Goal: Transaction & Acquisition: Purchase product/service

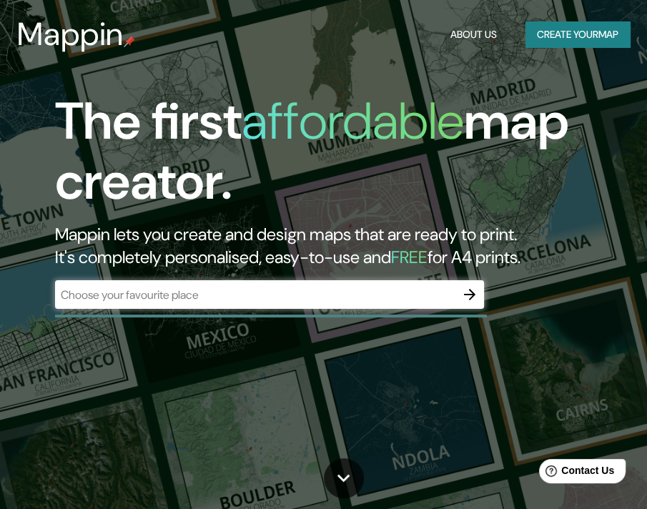
click at [360, 270] on div "The first affordable map creator. Mappin lets you create and design maps that a…" at bounding box center [314, 207] width 582 height 232
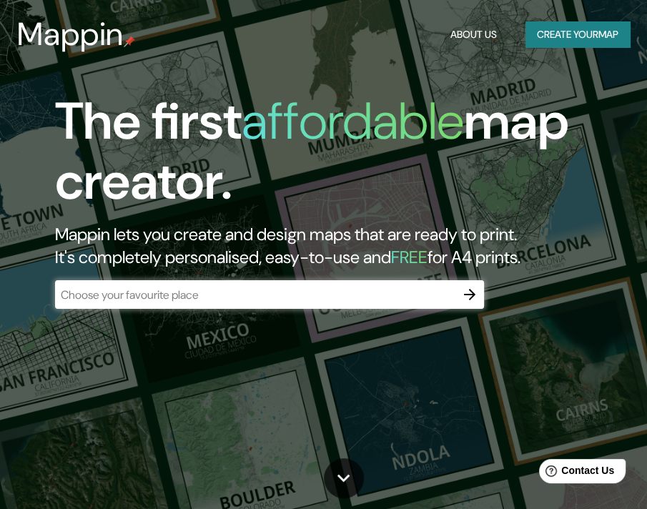
click at [137, 294] on input "text" at bounding box center [255, 295] width 400 height 16
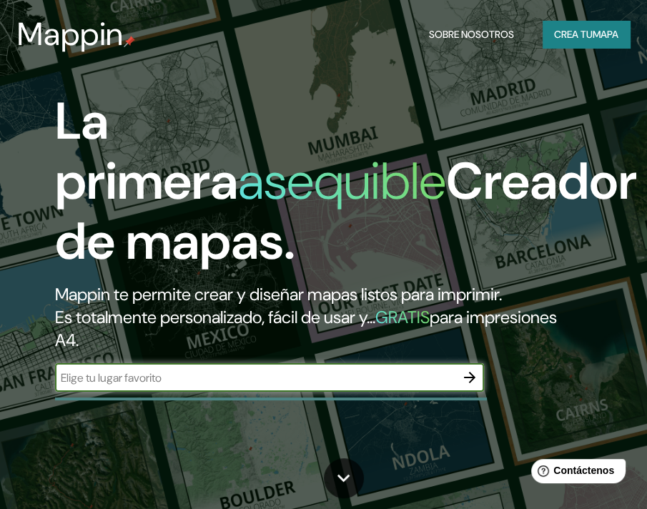
click at [150, 382] on input "text" at bounding box center [255, 377] width 400 height 16
type input "m"
type input "moquegua"
click at [467, 375] on icon "button" at bounding box center [469, 377] width 17 height 17
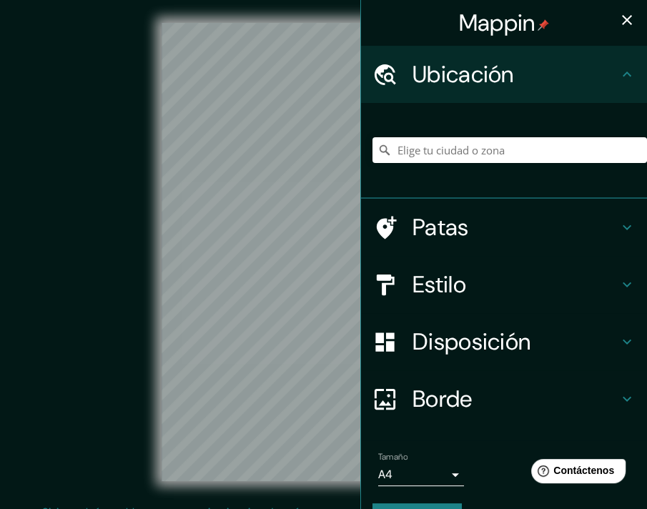
click at [158, 314] on div "© Mapbox © OpenStreetMap Improve this map" at bounding box center [323, 252] width 582 height 458
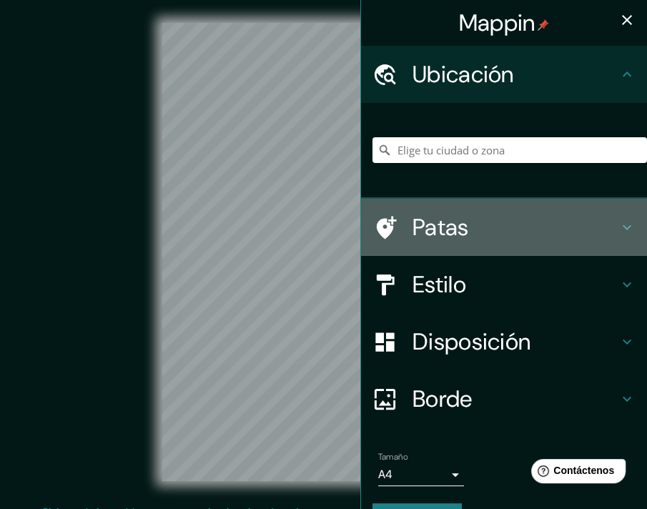
click at [472, 237] on h4 "Patas" at bounding box center [515, 227] width 206 height 29
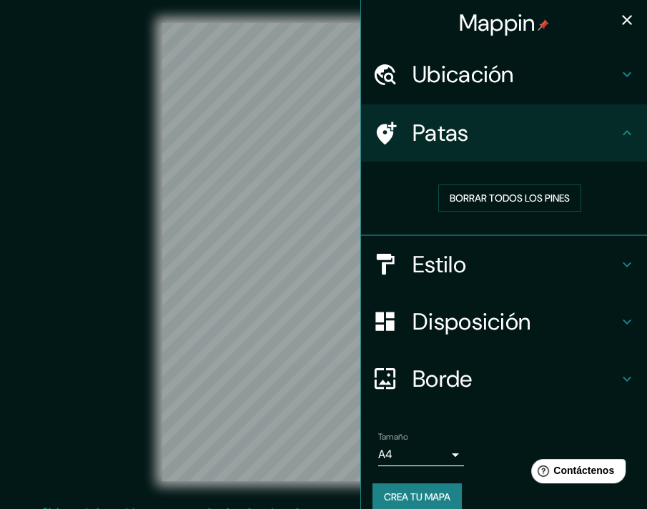
click at [457, 279] on div "Estilo" at bounding box center [504, 264] width 286 height 57
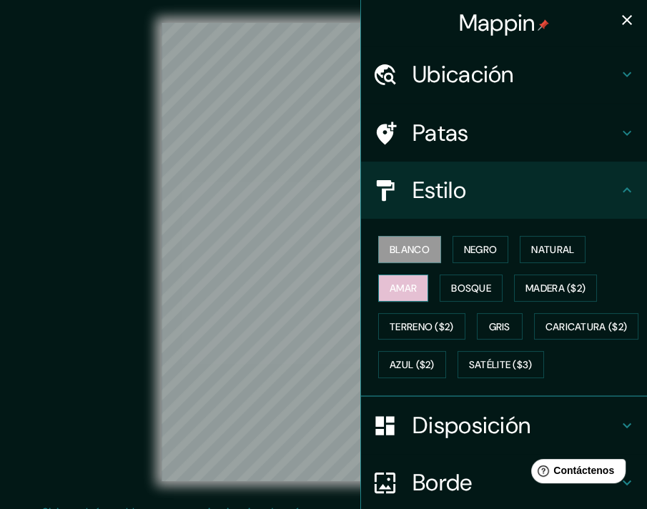
click at [399, 288] on font "Amar" at bounding box center [402, 288] width 27 height 13
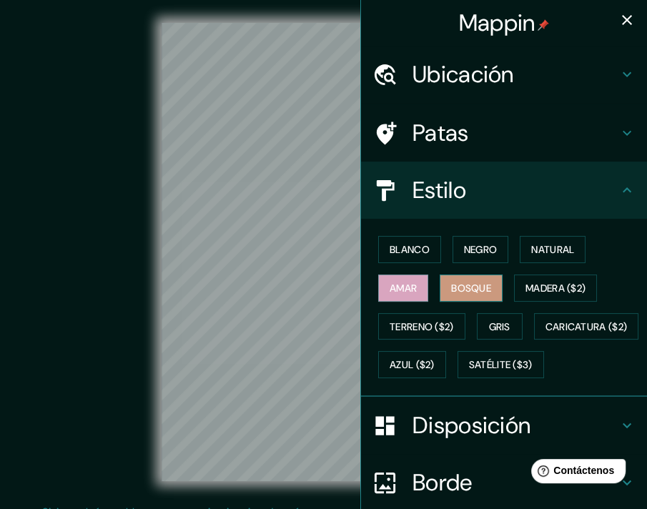
click at [439, 297] on button "Bosque" at bounding box center [470, 287] width 63 height 27
click at [470, 22] on font "Mappin" at bounding box center [497, 23] width 76 height 30
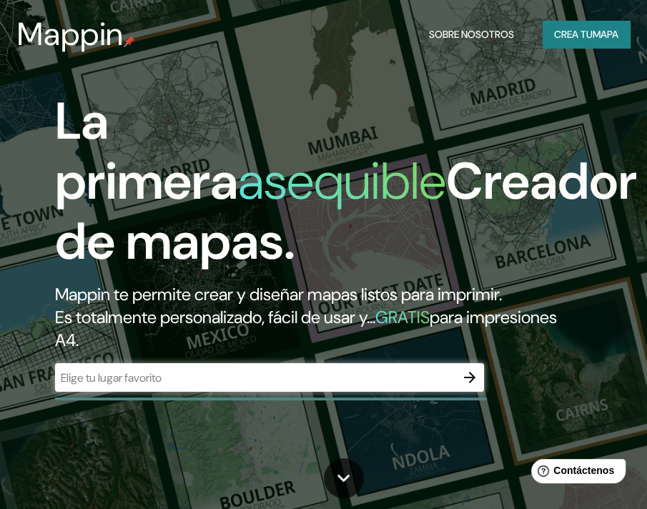
drag, startPoint x: 470, startPoint y: 22, endPoint x: 457, endPoint y: 73, distance: 52.2
click at [457, 73] on div "La primera asequible Creador de mapas. Mappin te permite crear y diseñar mapas …" at bounding box center [323, 254] width 647 height 509
click at [477, 383] on icon "button" at bounding box center [469, 377] width 17 height 17
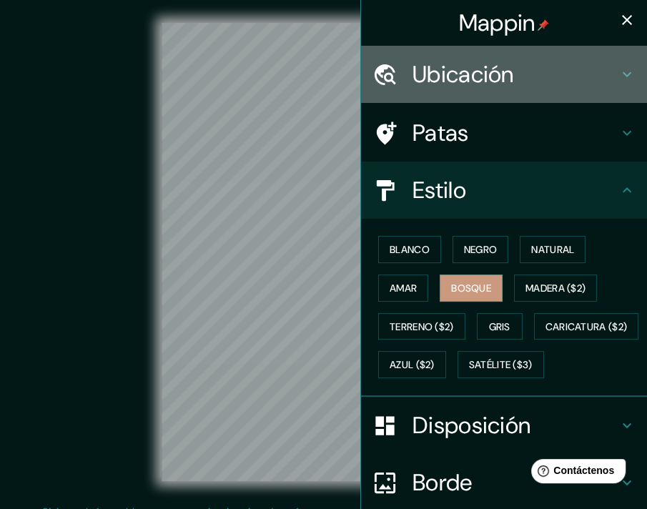
click at [502, 79] on font "Ubicación" at bounding box center [462, 74] width 101 height 30
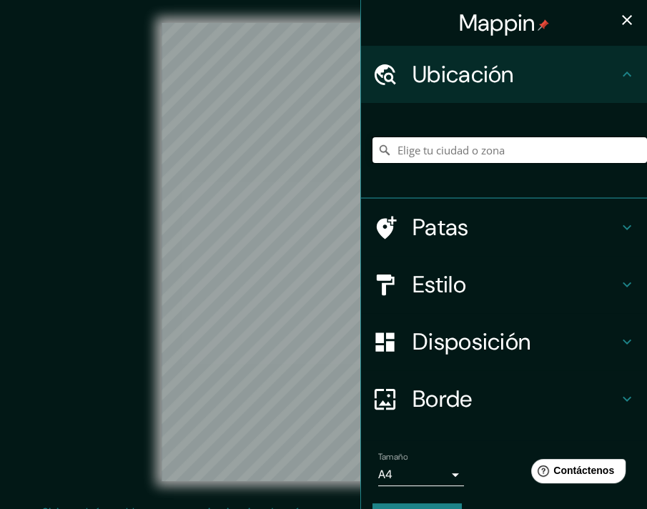
click at [448, 153] on input "Elige tu ciudad o zona" at bounding box center [509, 150] width 274 height 26
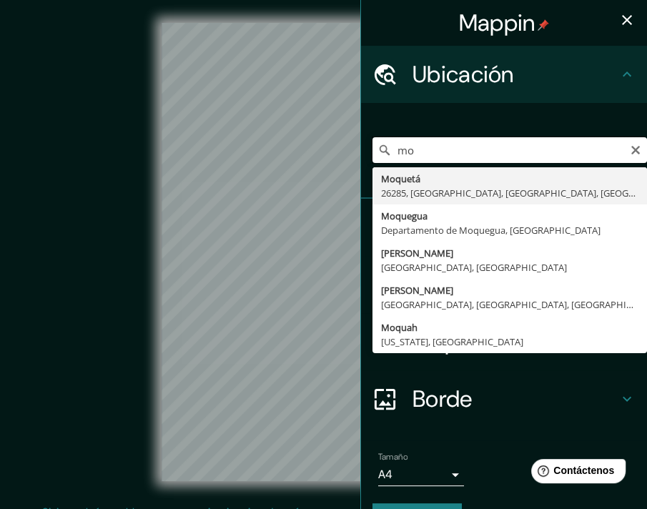
type input "m"
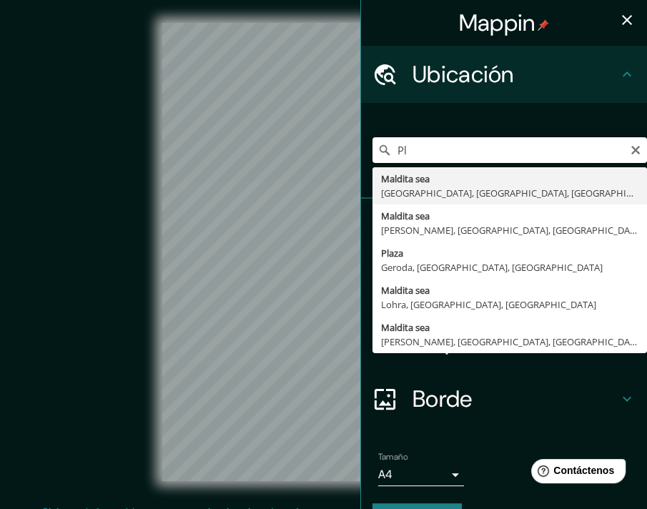
type input "P"
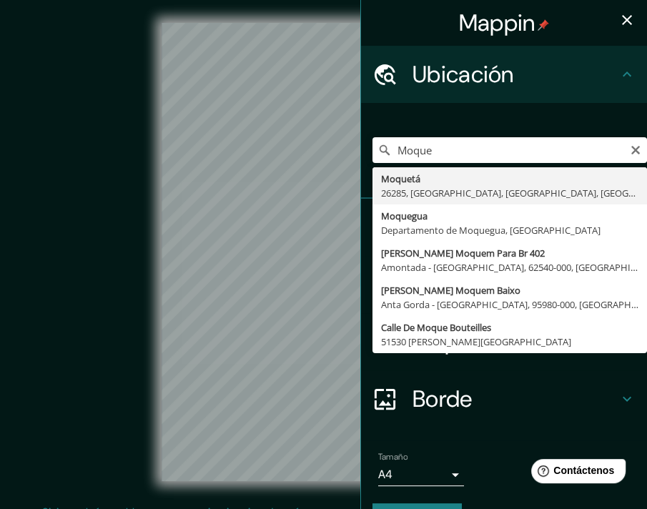
type input "Moquegua, [GEOGRAPHIC_DATA], [GEOGRAPHIC_DATA]"
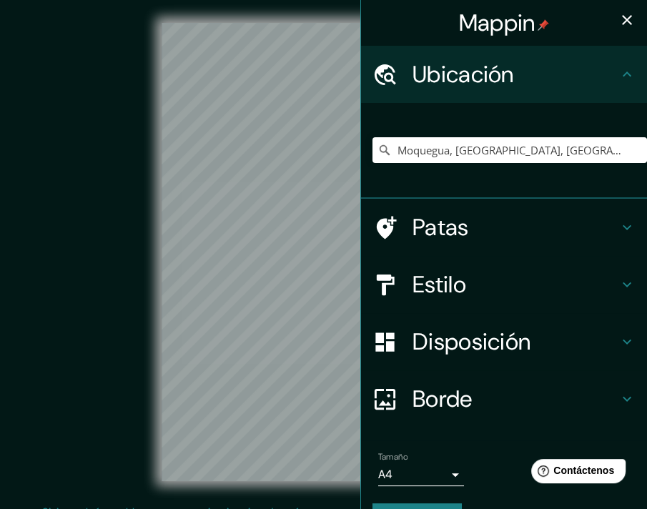
click at [606, 226] on h4 "Patas" at bounding box center [515, 227] width 206 height 29
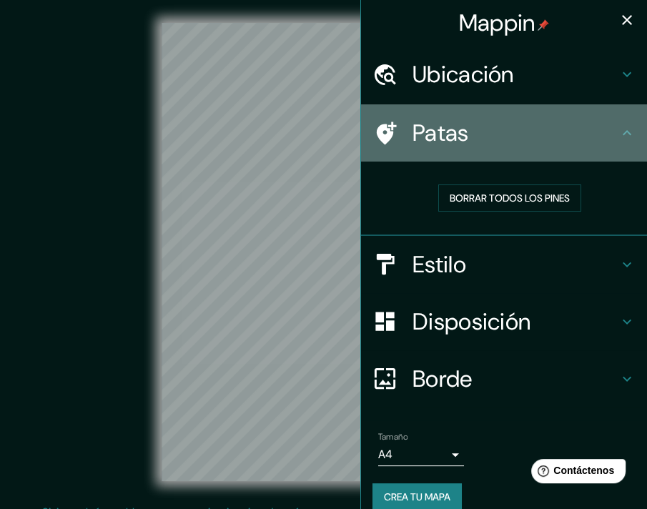
click at [618, 136] on icon at bounding box center [626, 132] width 17 height 17
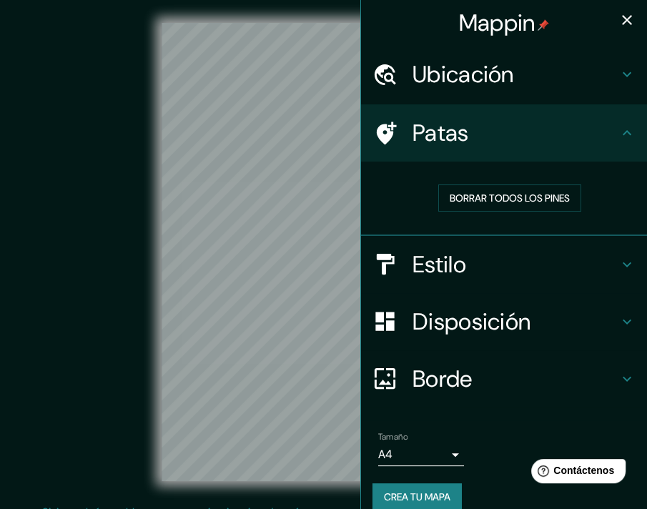
click at [618, 256] on icon at bounding box center [626, 264] width 17 height 17
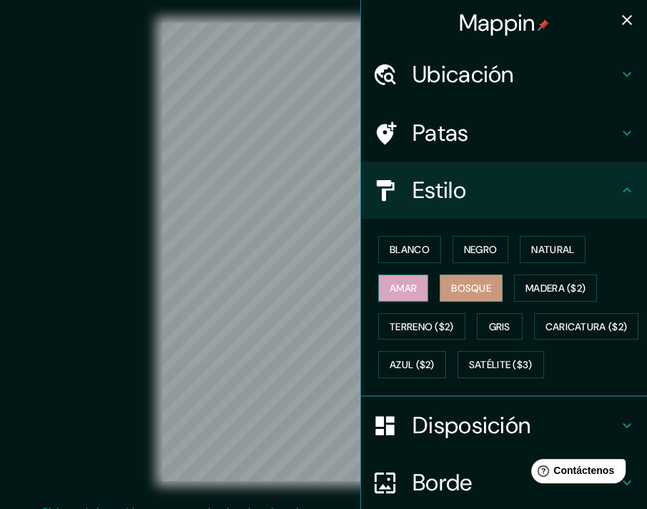
click at [389, 290] on font "Amar" at bounding box center [402, 288] width 27 height 13
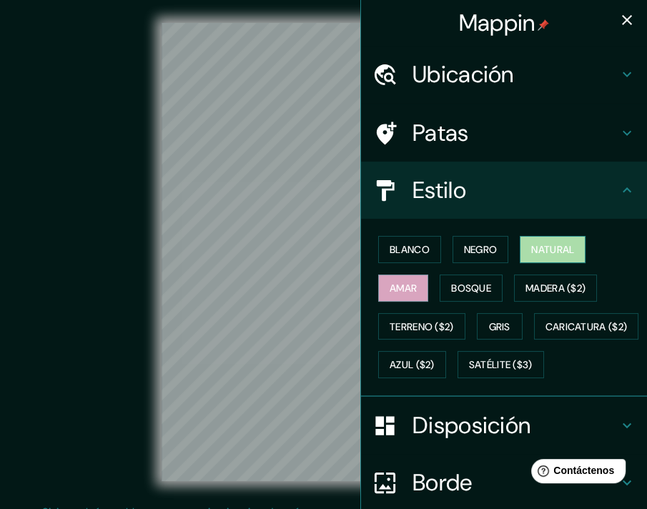
click at [535, 248] on font "Natural" at bounding box center [552, 249] width 43 height 13
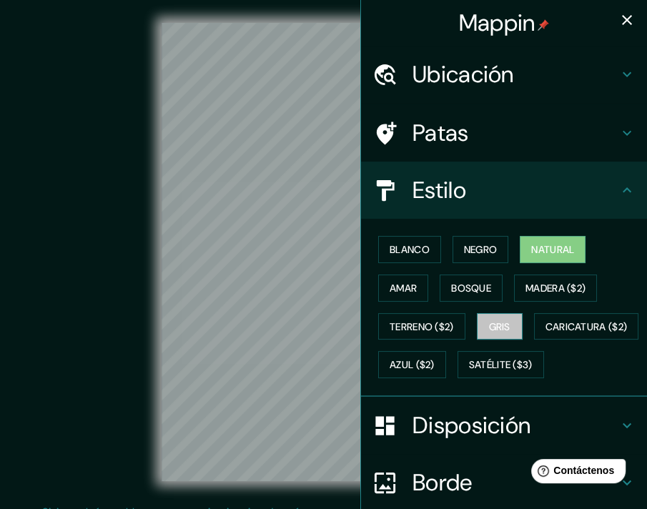
click at [500, 320] on font "Gris" at bounding box center [499, 326] width 21 height 13
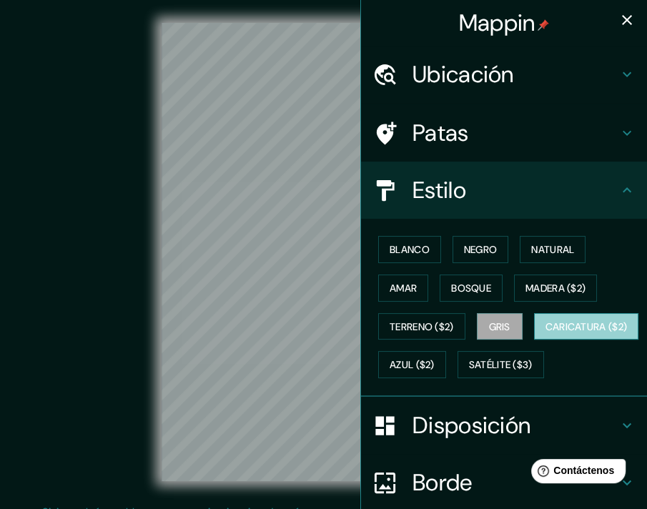
click at [545, 333] on font "Caricatura ($2)" at bounding box center [586, 326] width 82 height 13
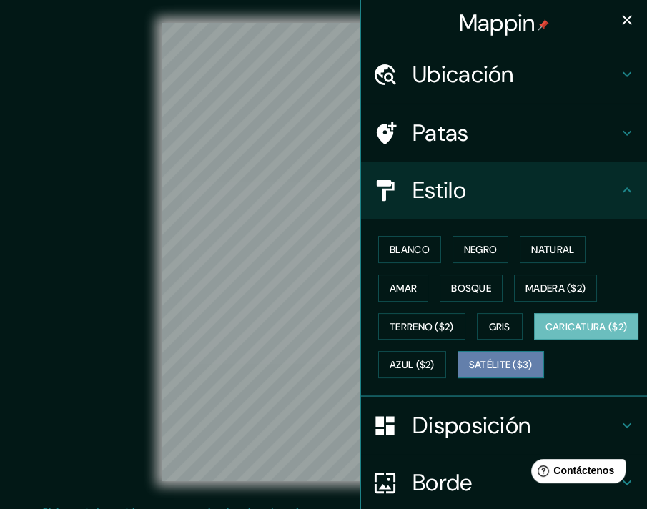
click at [469, 372] on font "Satélite ($3)" at bounding box center [501, 365] width 64 height 13
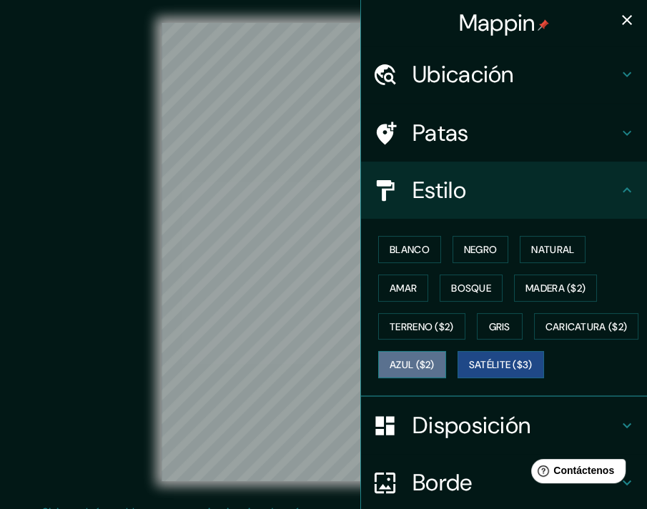
click at [434, 363] on font "Azul ($2)" at bounding box center [411, 365] width 45 height 13
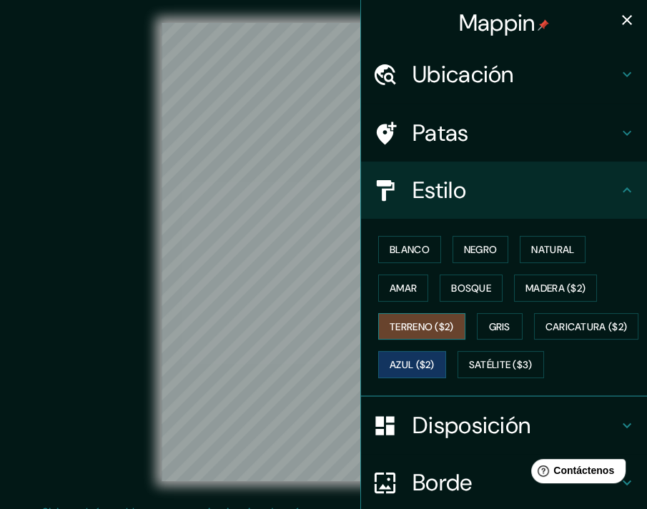
click at [421, 320] on font "Terreno ($2)" at bounding box center [421, 326] width 64 height 13
click at [398, 287] on font "Amar" at bounding box center [402, 288] width 27 height 13
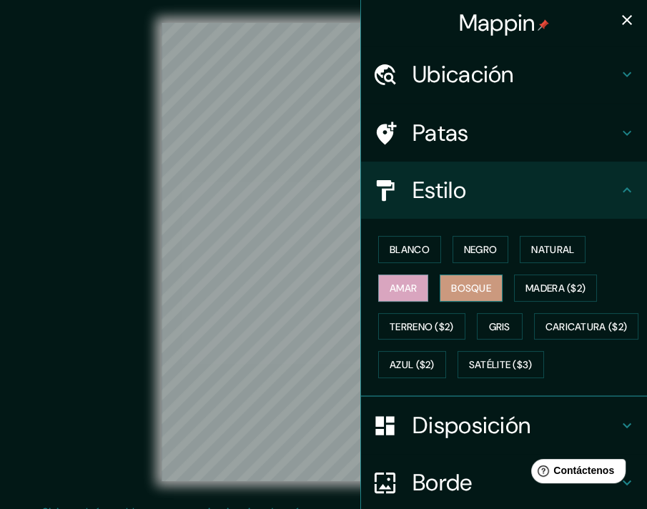
click at [456, 288] on font "Bosque" at bounding box center [471, 288] width 40 height 13
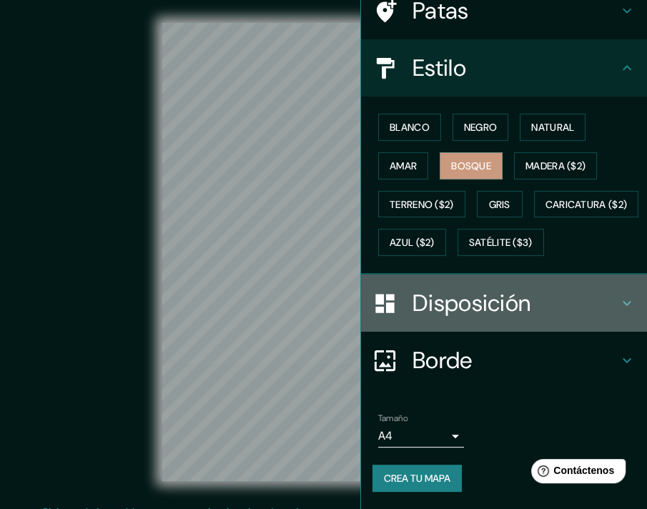
click at [591, 309] on h4 "Disposición" at bounding box center [515, 303] width 206 height 29
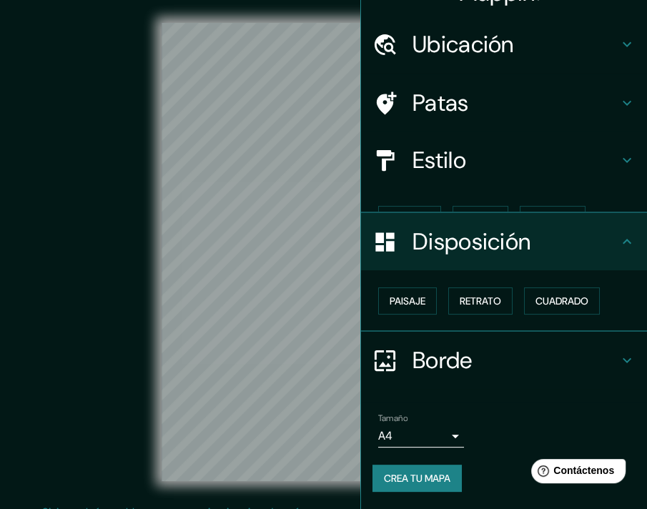
scroll to position [5, 0]
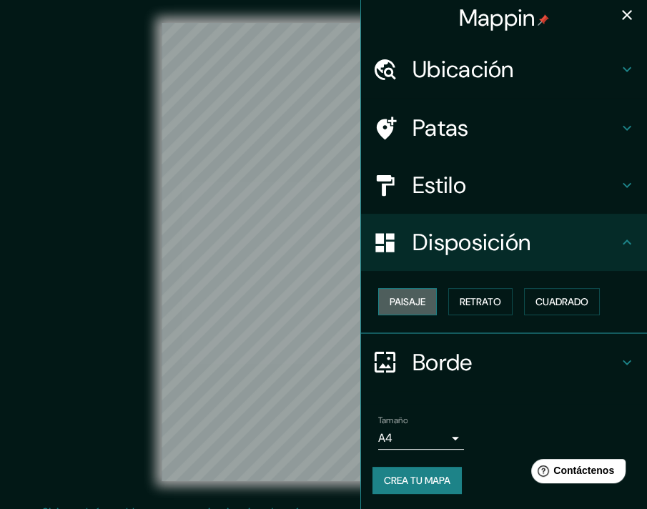
click at [396, 295] on font "Paisaje" at bounding box center [407, 301] width 36 height 13
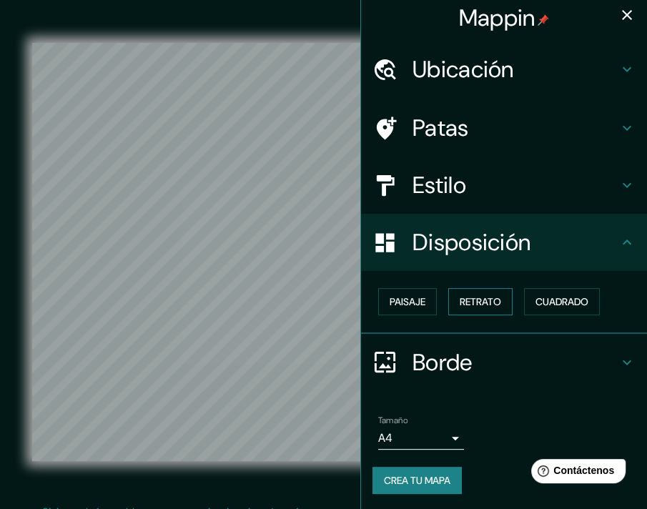
click at [459, 310] on button "Retrato" at bounding box center [480, 301] width 64 height 27
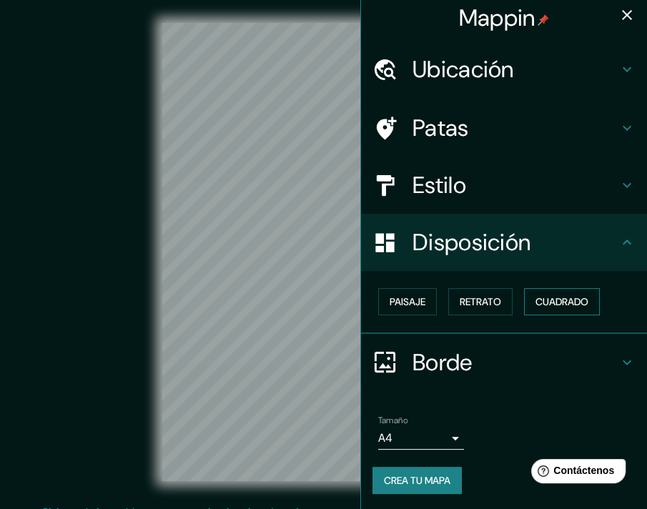
click at [535, 297] on font "Cuadrado" at bounding box center [561, 301] width 53 height 13
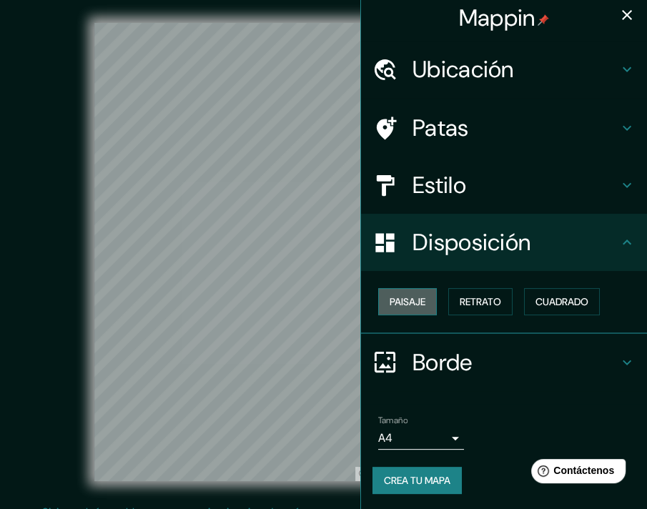
click at [397, 308] on font "Paisaje" at bounding box center [407, 301] width 36 height 19
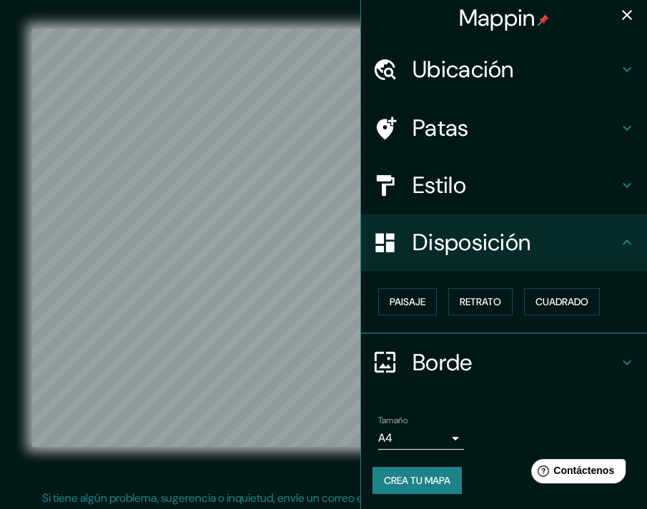
scroll to position [17, 0]
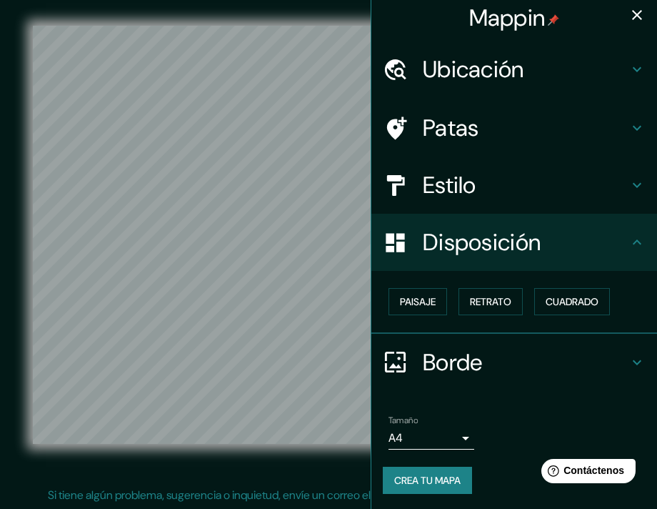
click at [444, 437] on body "Mappin Ubicación Moquegua, [GEOGRAPHIC_DATA], [GEOGRAPHIC_DATA] Patas Estilo Di…" at bounding box center [328, 237] width 657 height 509
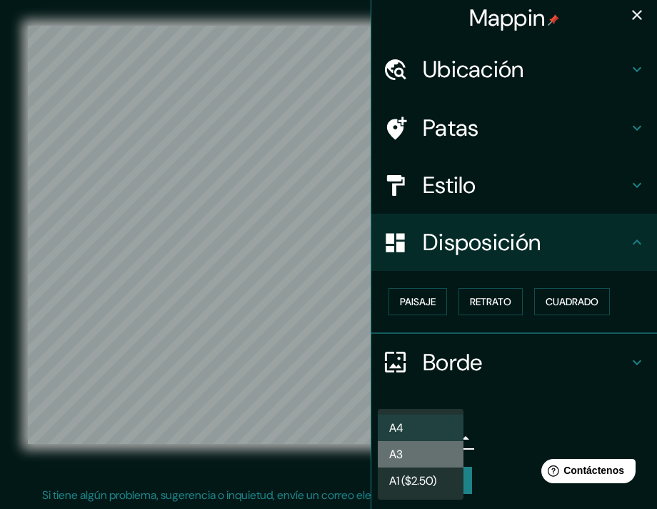
click at [435, 454] on li "A3" at bounding box center [421, 454] width 86 height 26
type input "a4"
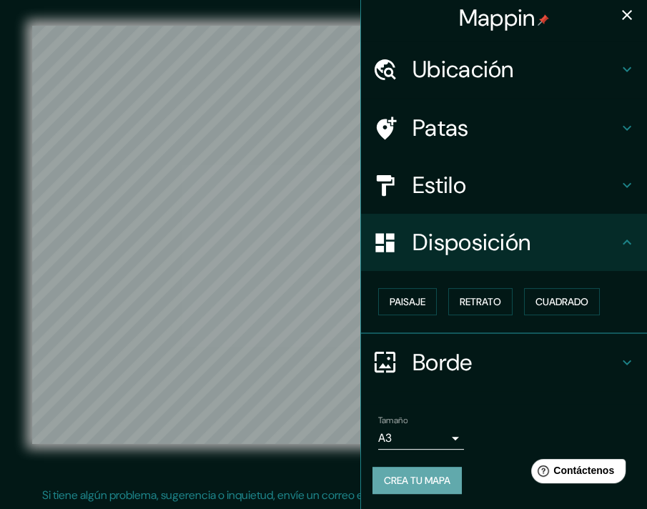
click at [420, 467] on button "Crea tu mapa" at bounding box center [416, 480] width 89 height 27
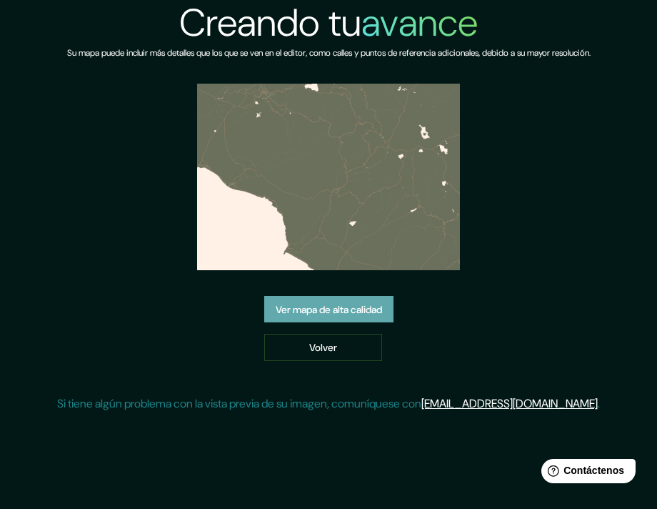
click at [350, 317] on font "Ver mapa de alta calidad" at bounding box center [329, 309] width 106 height 19
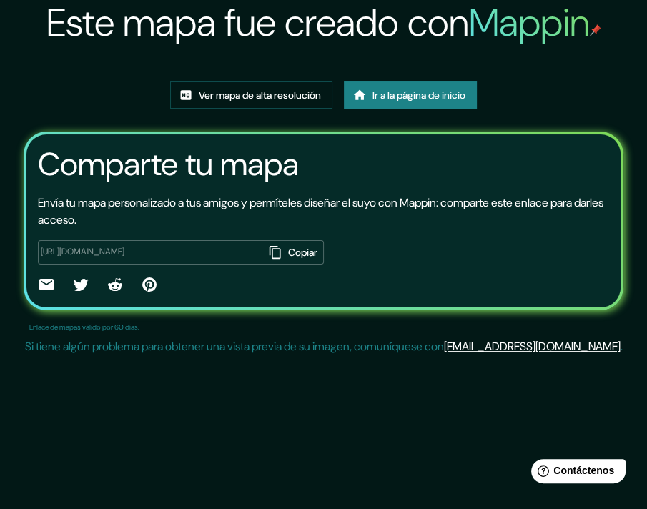
click at [324, 67] on img at bounding box center [324, 67] width 0 height 0
